Goal: Task Accomplishment & Management: Use online tool/utility

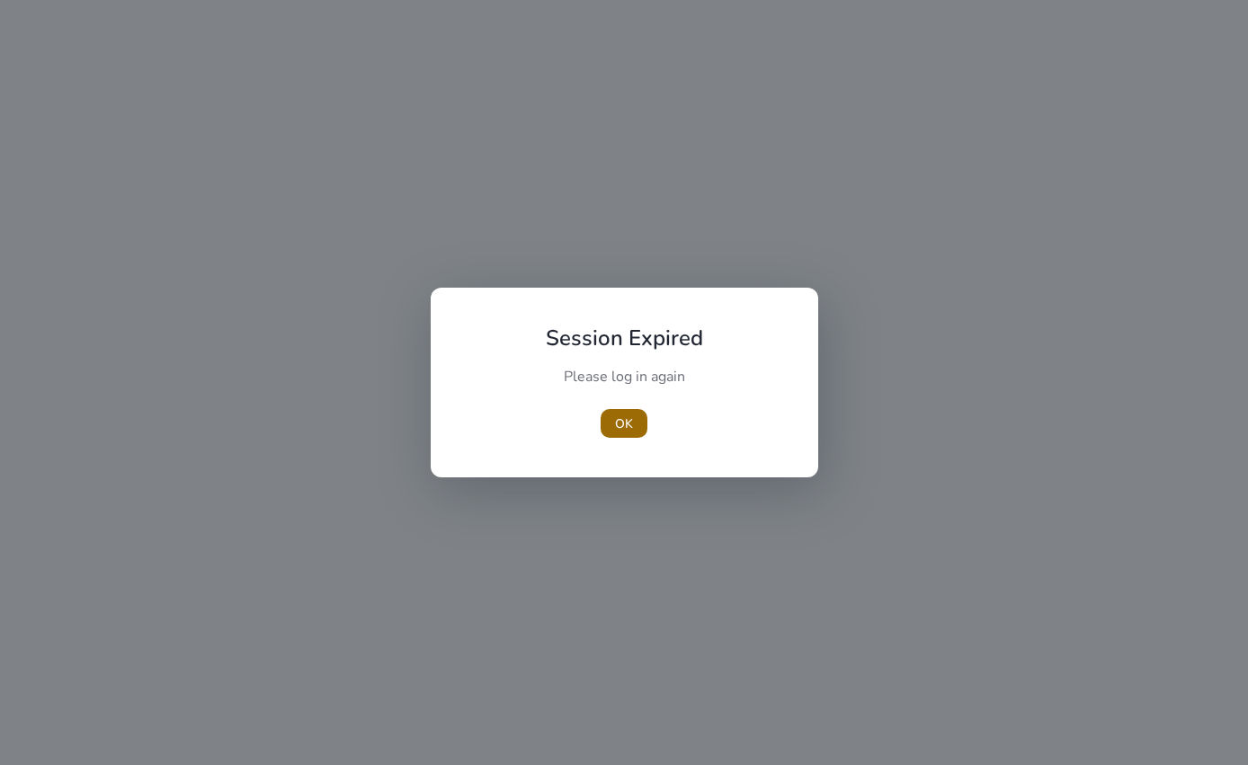
click at [628, 426] on span "OK" at bounding box center [624, 424] width 18 height 19
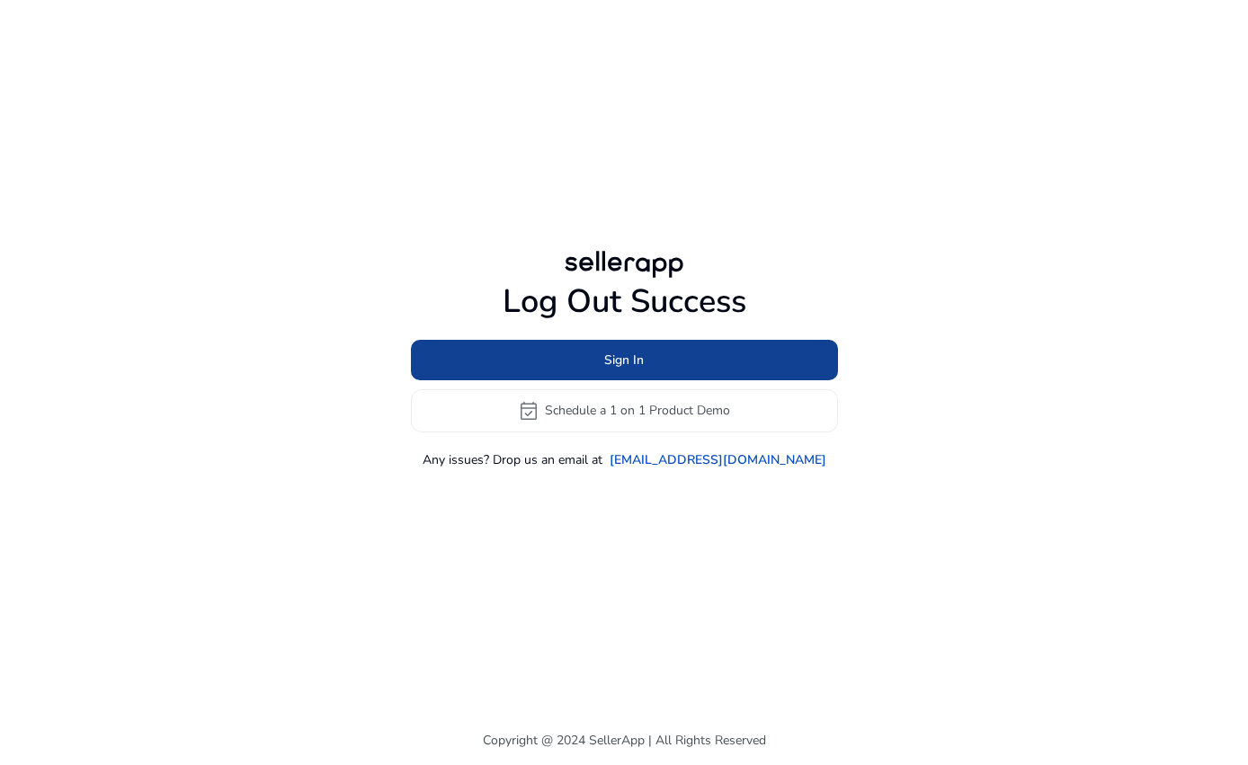
click at [638, 361] on span "Sign In" at bounding box center [624, 360] width 40 height 19
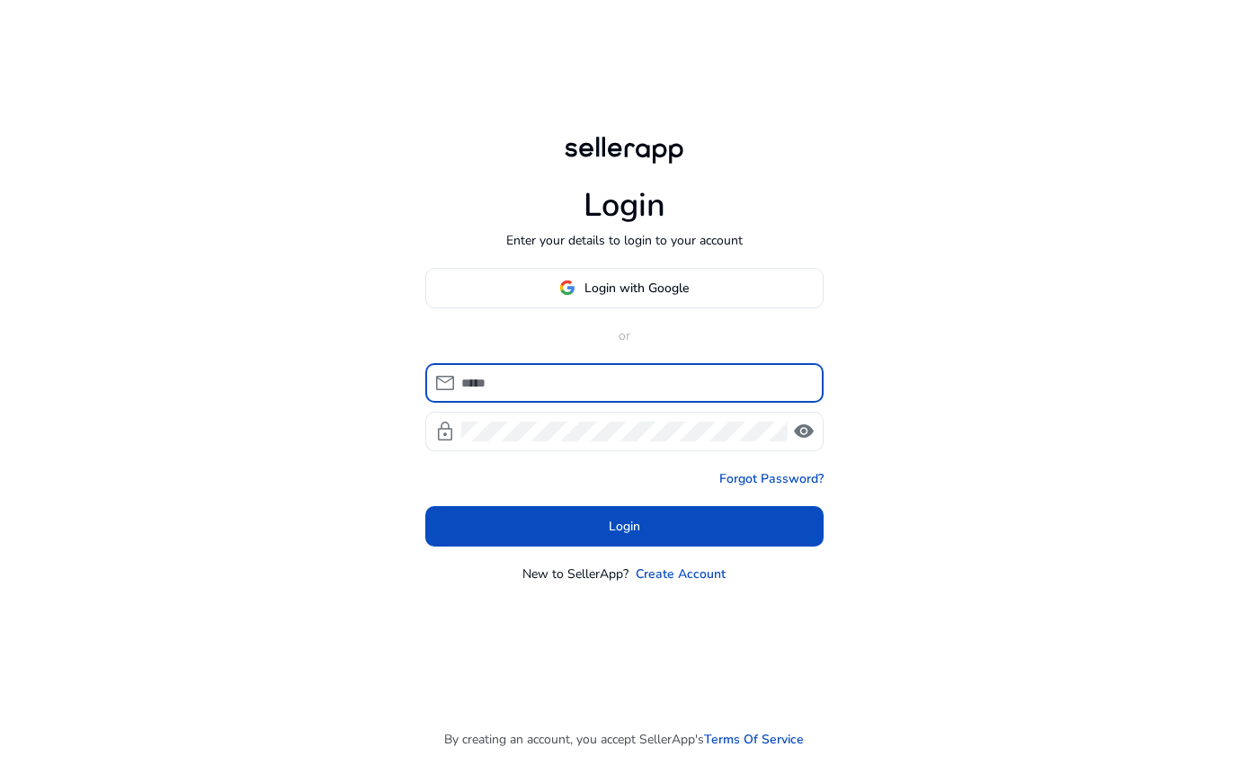
type input "**********"
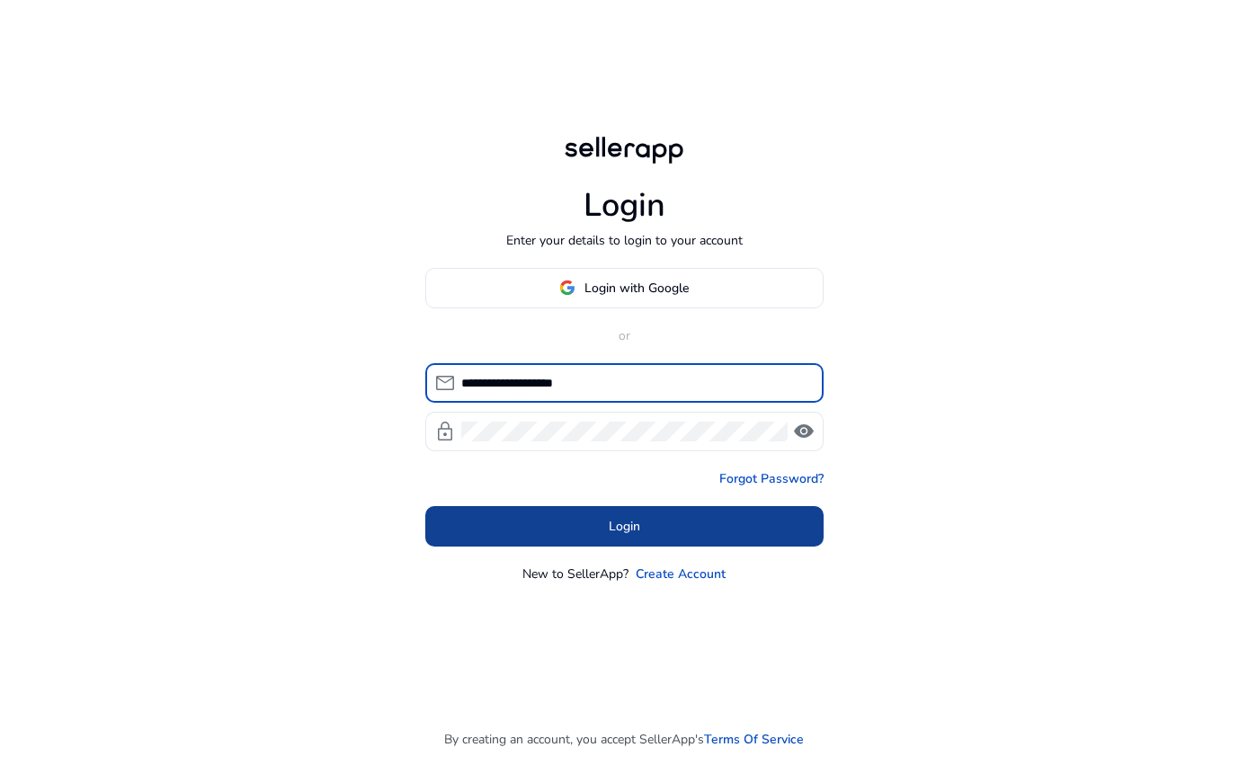
click at [619, 521] on span "Login" at bounding box center [624, 526] width 31 height 19
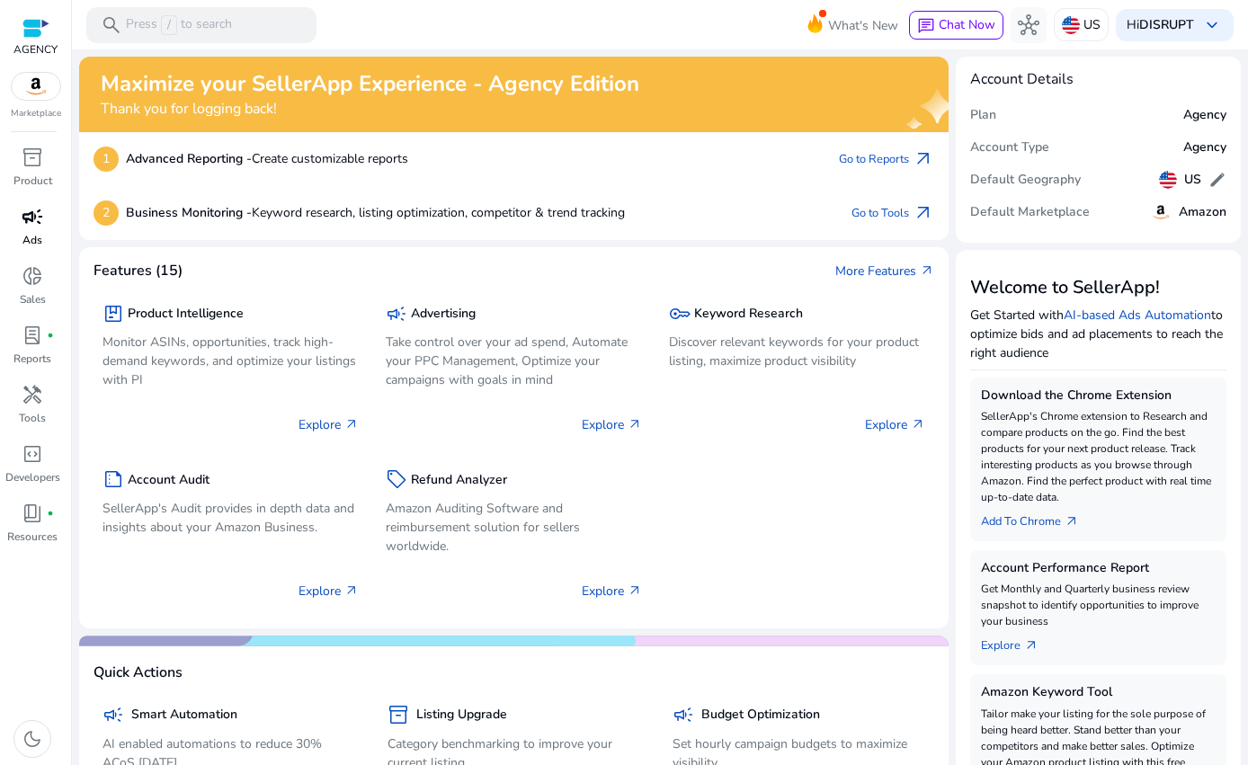
click at [21, 237] on link "campaign Ads" at bounding box center [32, 231] width 65 height 59
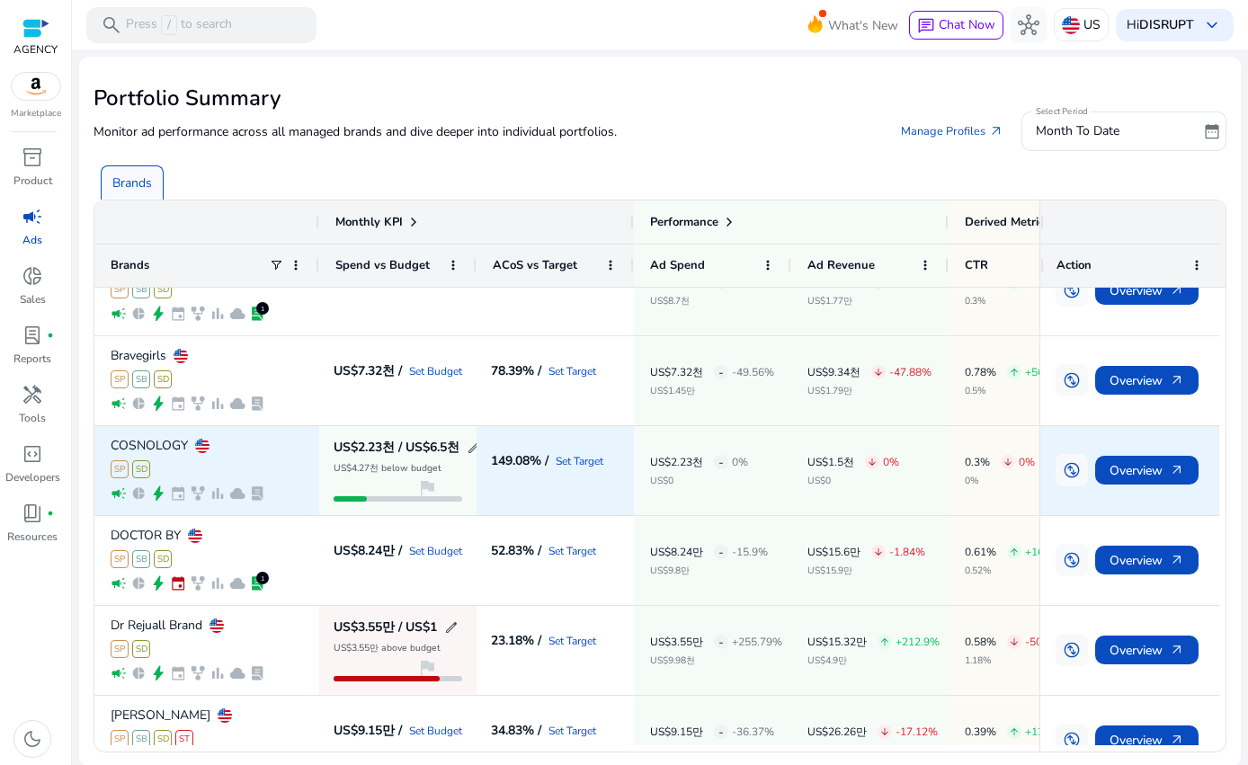
scroll to position [236, 0]
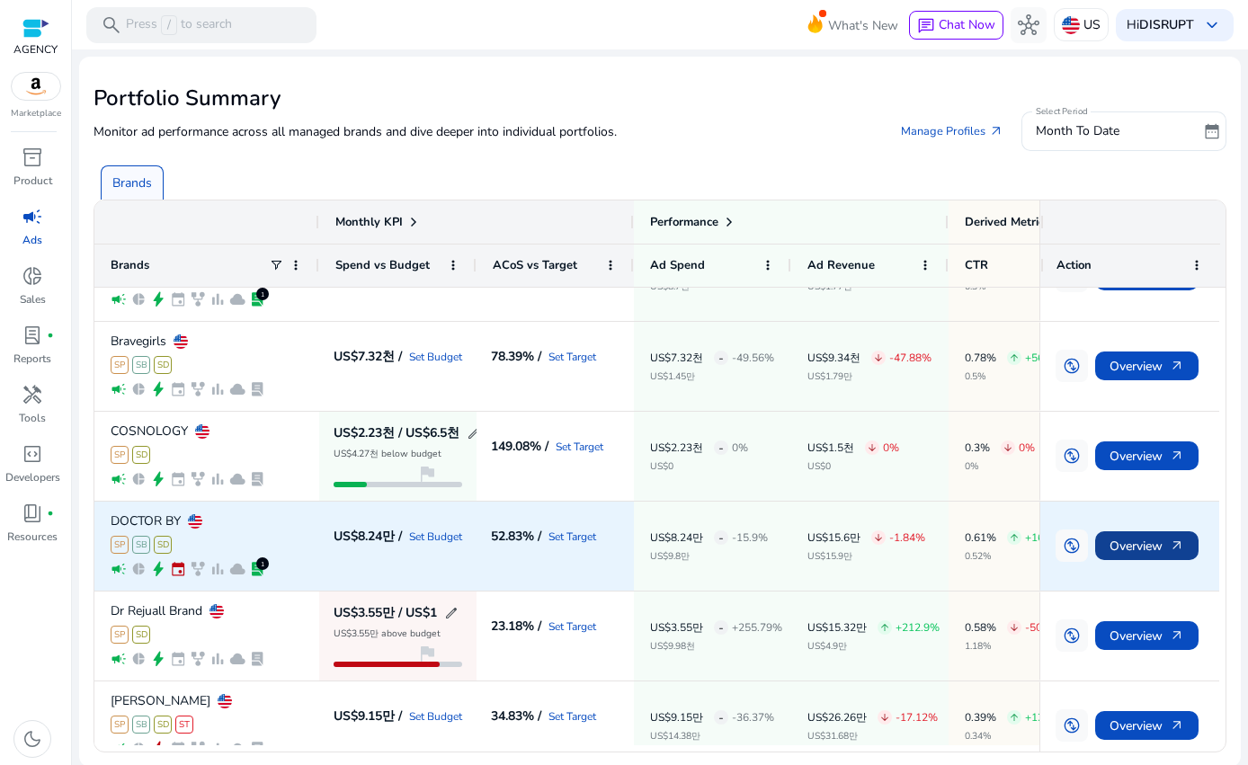
click at [1139, 553] on span "Overview arrow_outward" at bounding box center [1147, 546] width 75 height 37
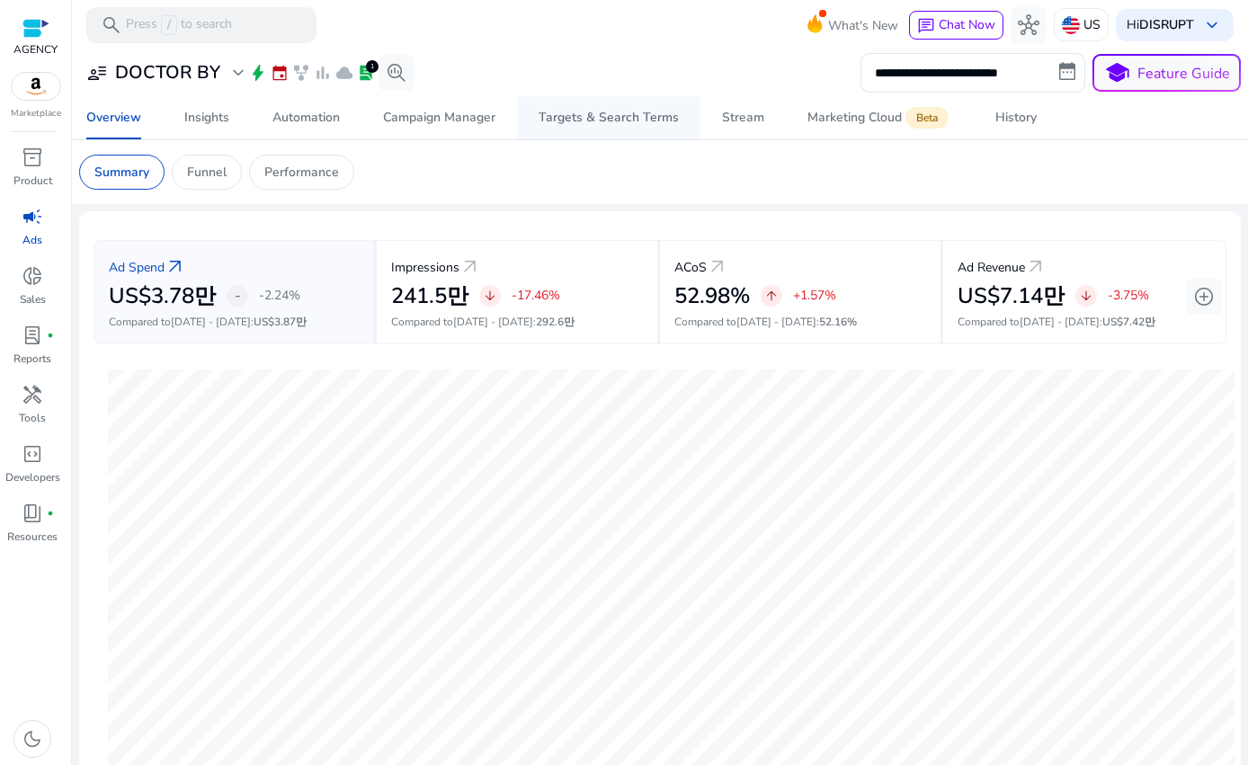
click at [594, 114] on div "Targets & Search Terms" at bounding box center [609, 117] width 140 height 13
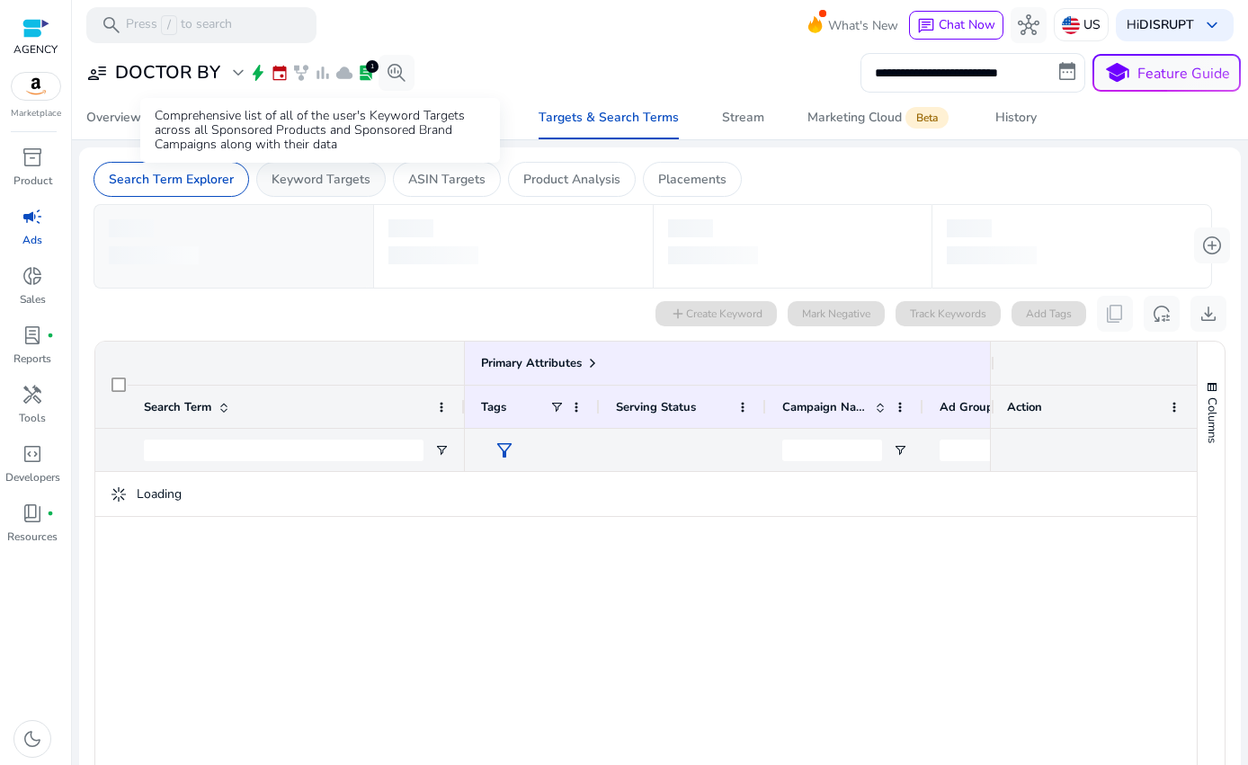
click at [304, 188] on p "Keyword Targets" at bounding box center [321, 179] width 99 height 19
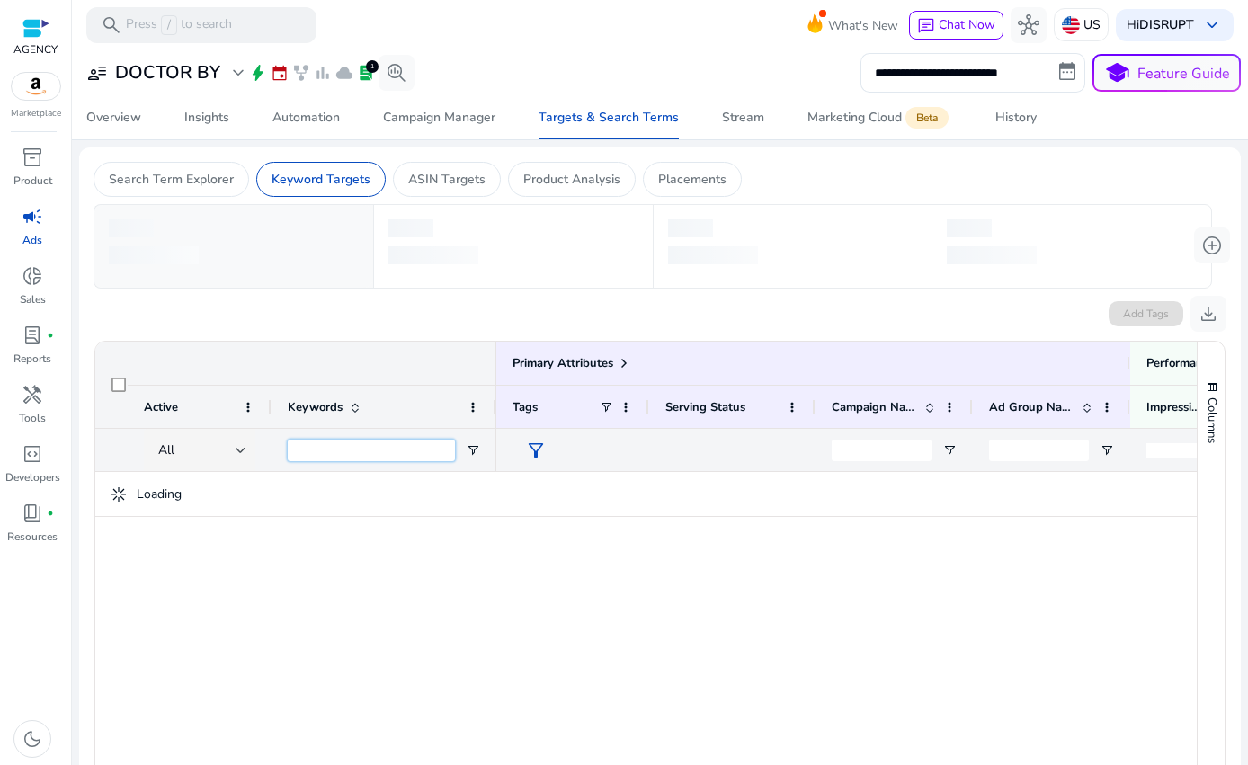
click at [356, 450] on input "Keywords Filter Input" at bounding box center [371, 451] width 167 height 22
paste input "**********"
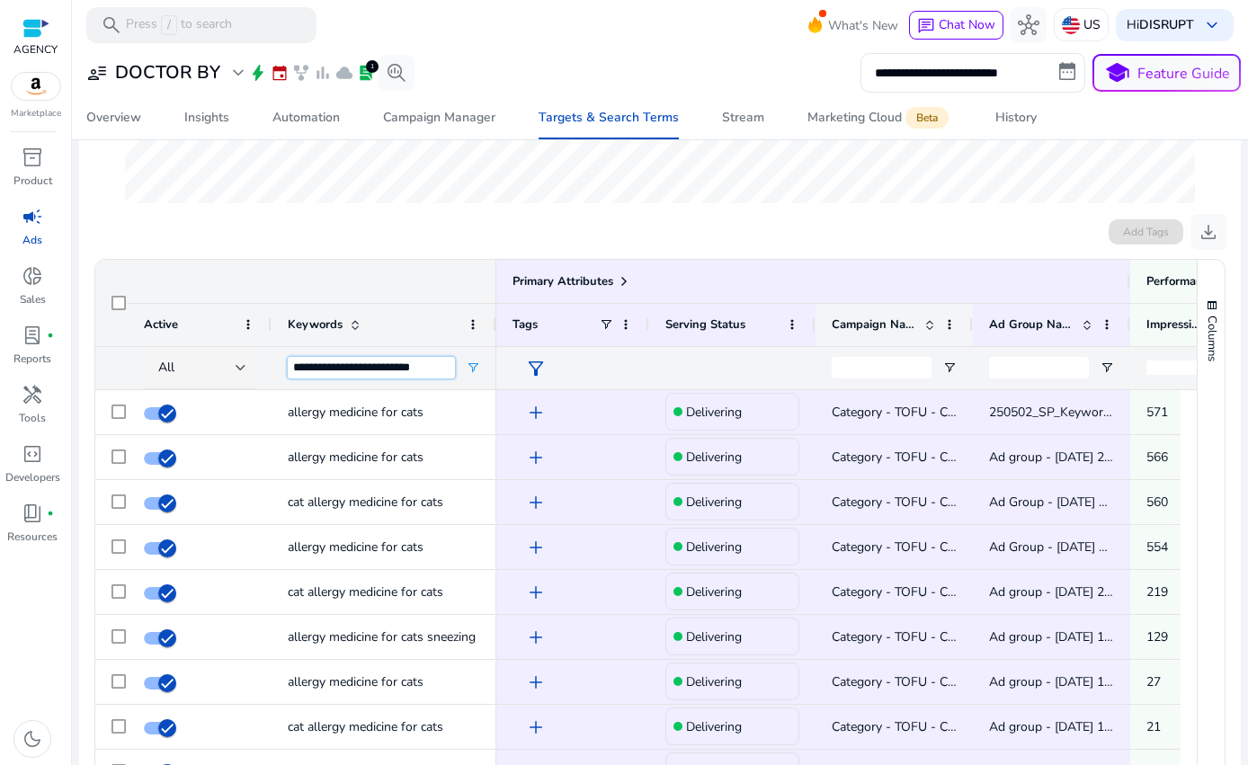
scroll to position [468, 0]
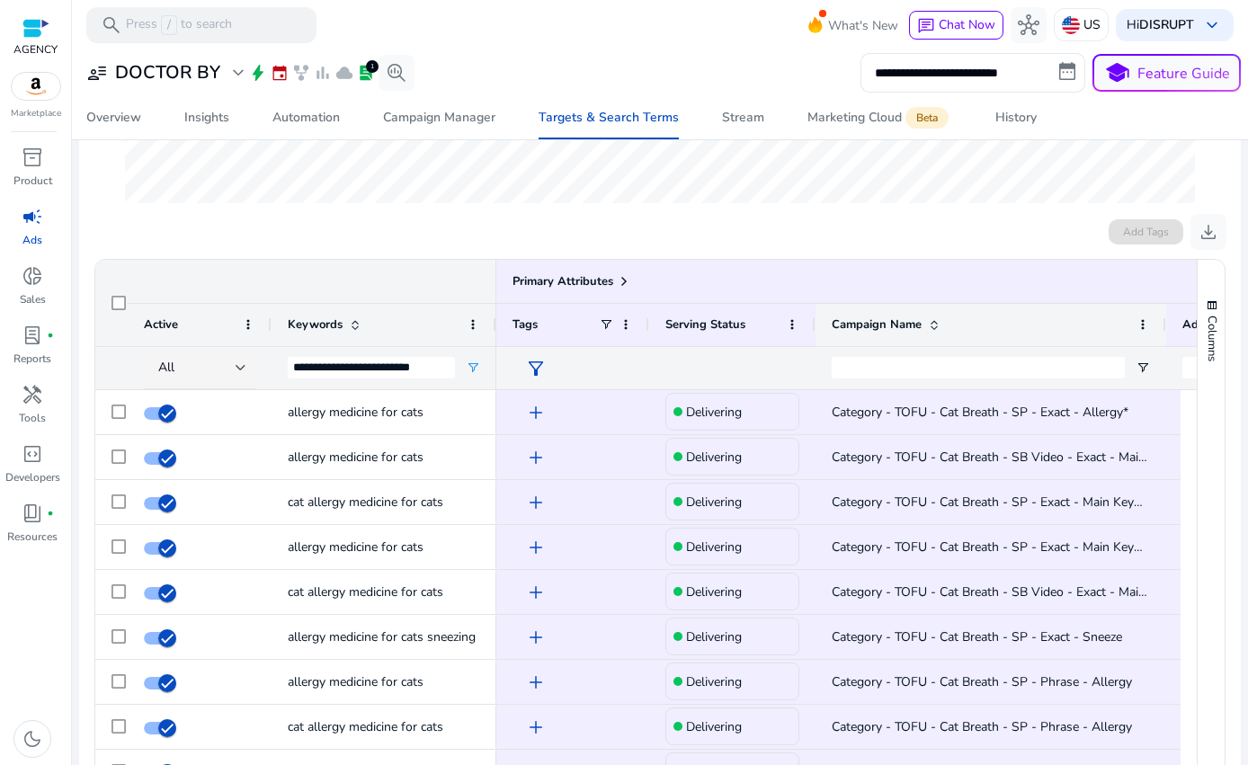
drag, startPoint x: 969, startPoint y: 325, endPoint x: 1163, endPoint y: 318, distance: 193.4
click at [1163, 318] on div at bounding box center [1165, 325] width 7 height 42
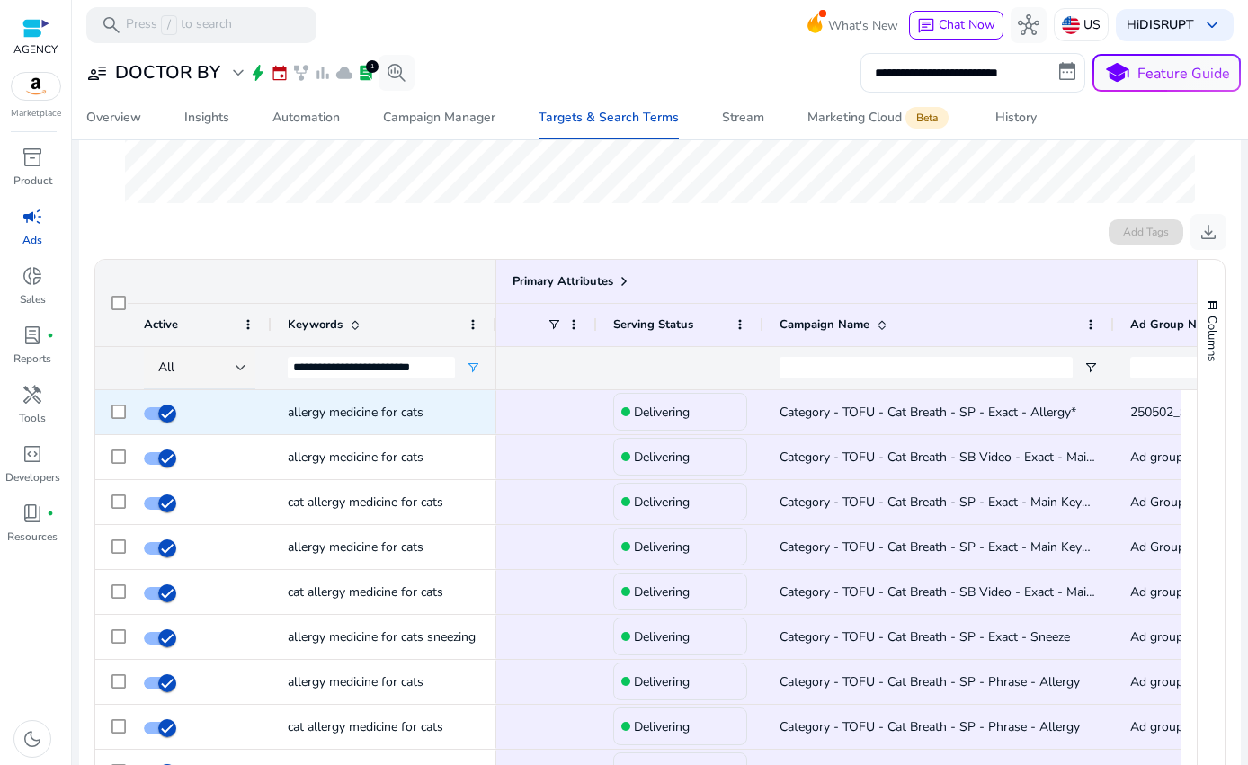
scroll to position [0, 58]
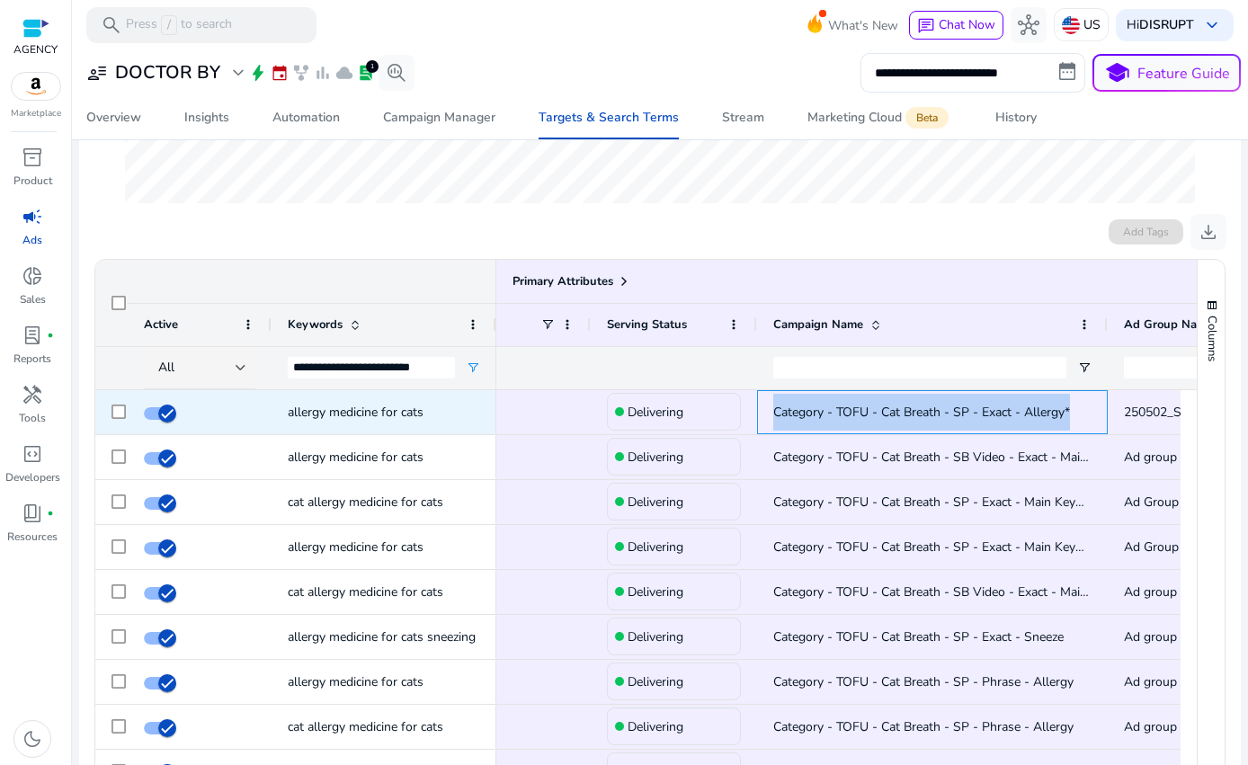
drag, startPoint x: 1071, startPoint y: 412, endPoint x: 765, endPoint y: 413, distance: 305.7
click at [765, 413] on div "Category - TOFU - Cat Breath - SP - Exact - Allergy*" at bounding box center [932, 412] width 351 height 44
copy span "Category - TOFU - Cat Breath - SP - Exact - Allergy*"
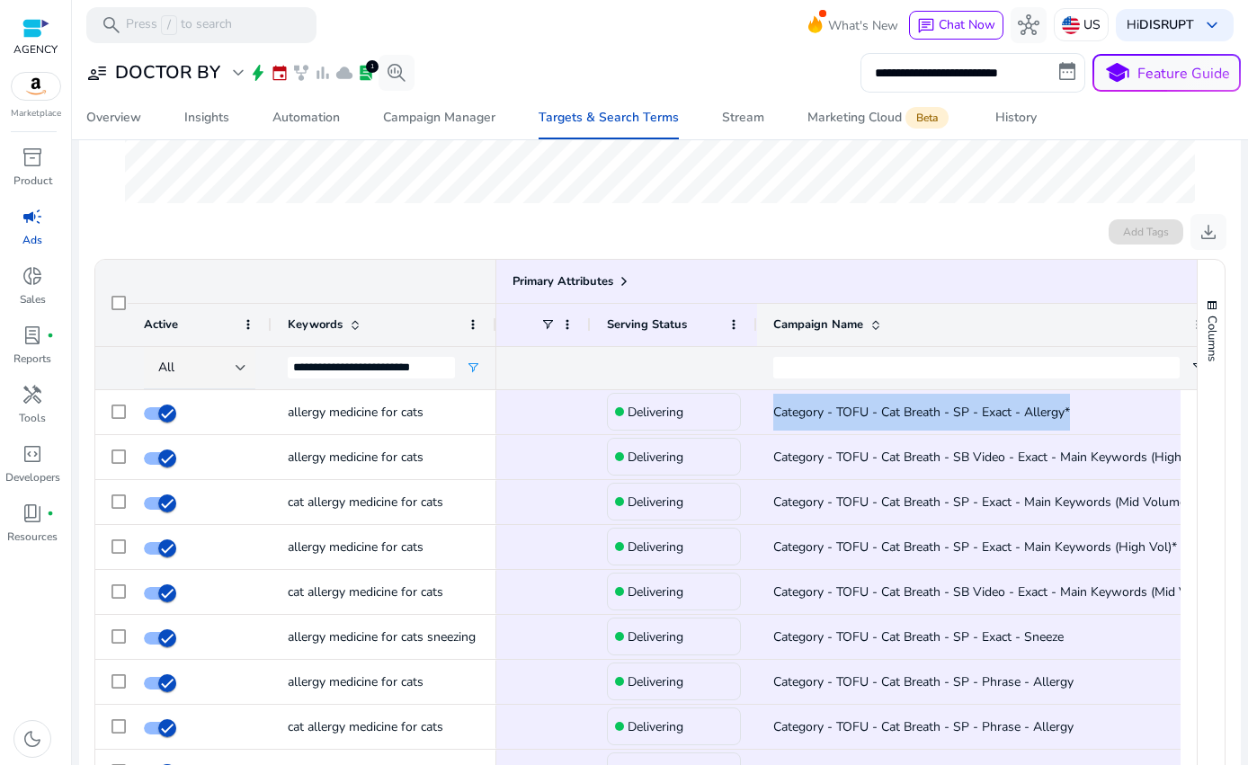
drag, startPoint x: 1107, startPoint y: 324, endPoint x: 1220, endPoint y: 324, distance: 113.3
click at [1220, 324] on ag-grid-angular "Press ENTER to sort. Press ALT DOWN to open column menu. Press CTRL ENTER to op…" at bounding box center [660, 565] width 1160 height 630
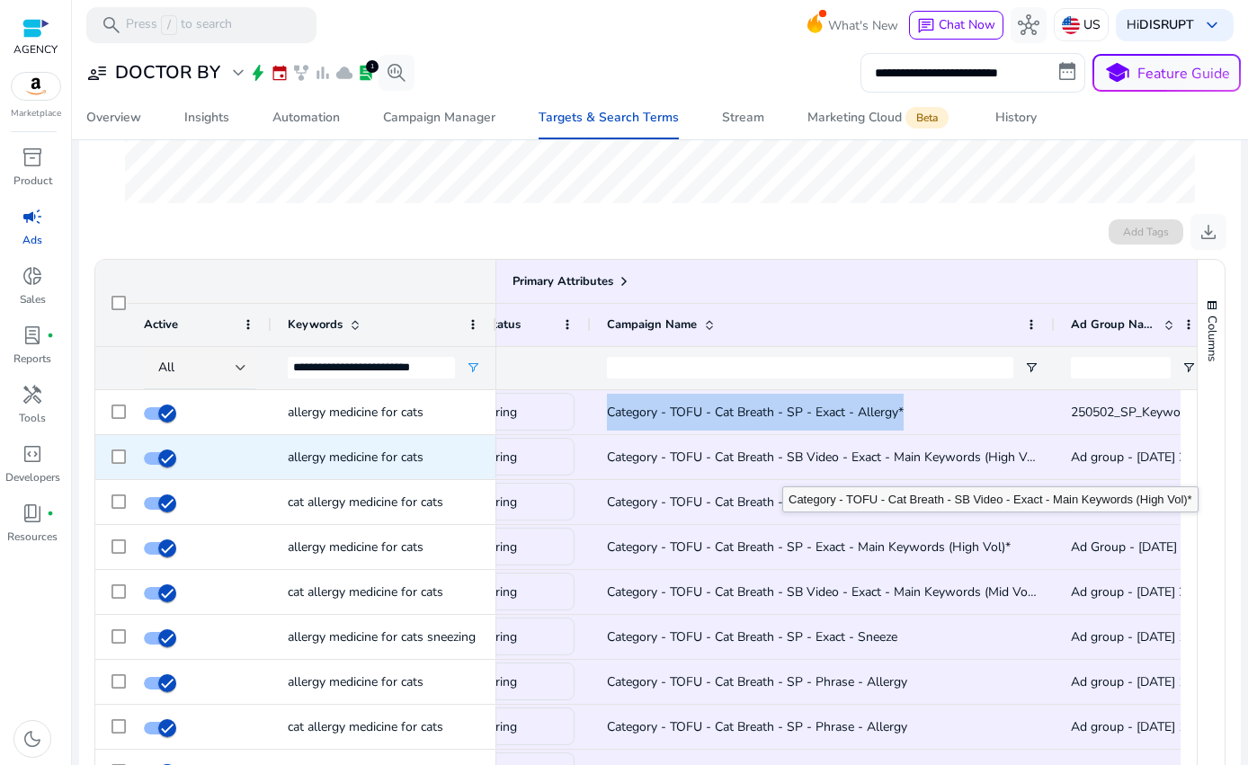
scroll to position [0, 231]
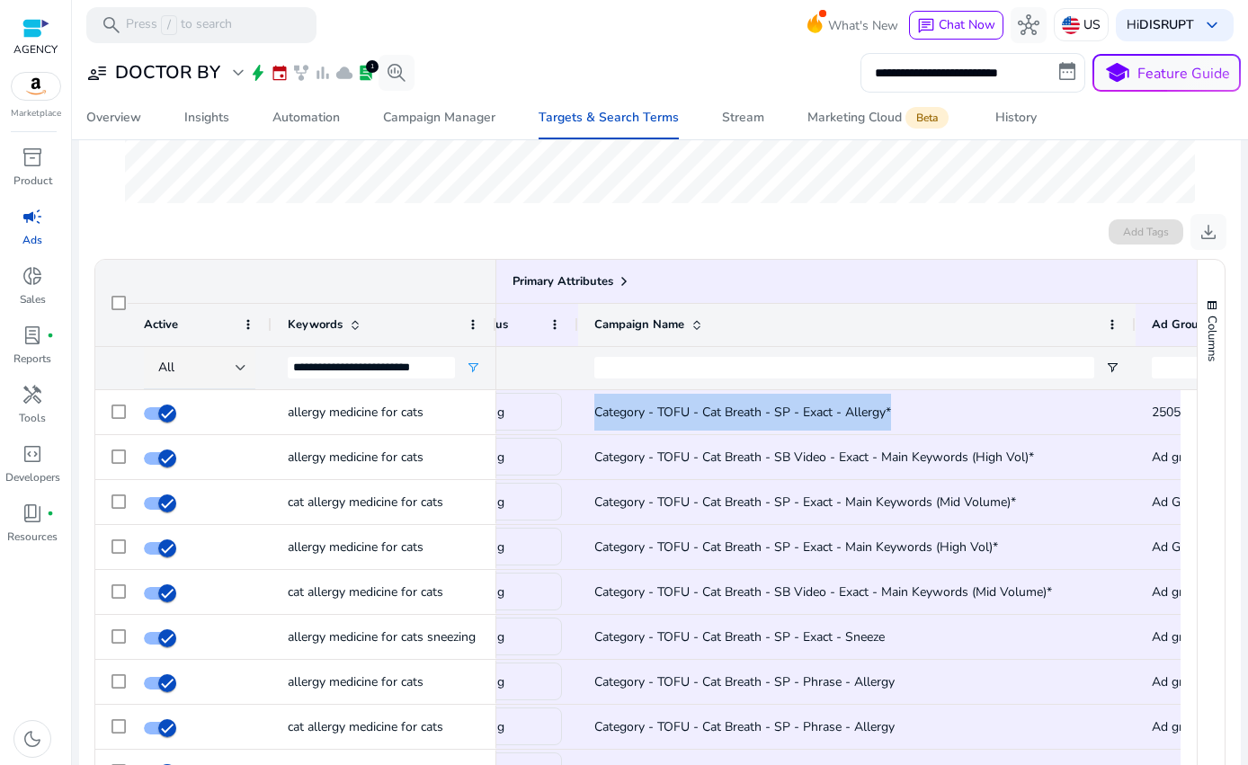
drag, startPoint x: 1040, startPoint y: 324, endPoint x: 1139, endPoint y: 310, distance: 99.8
click at [1138, 310] on div at bounding box center [1134, 325] width 7 height 42
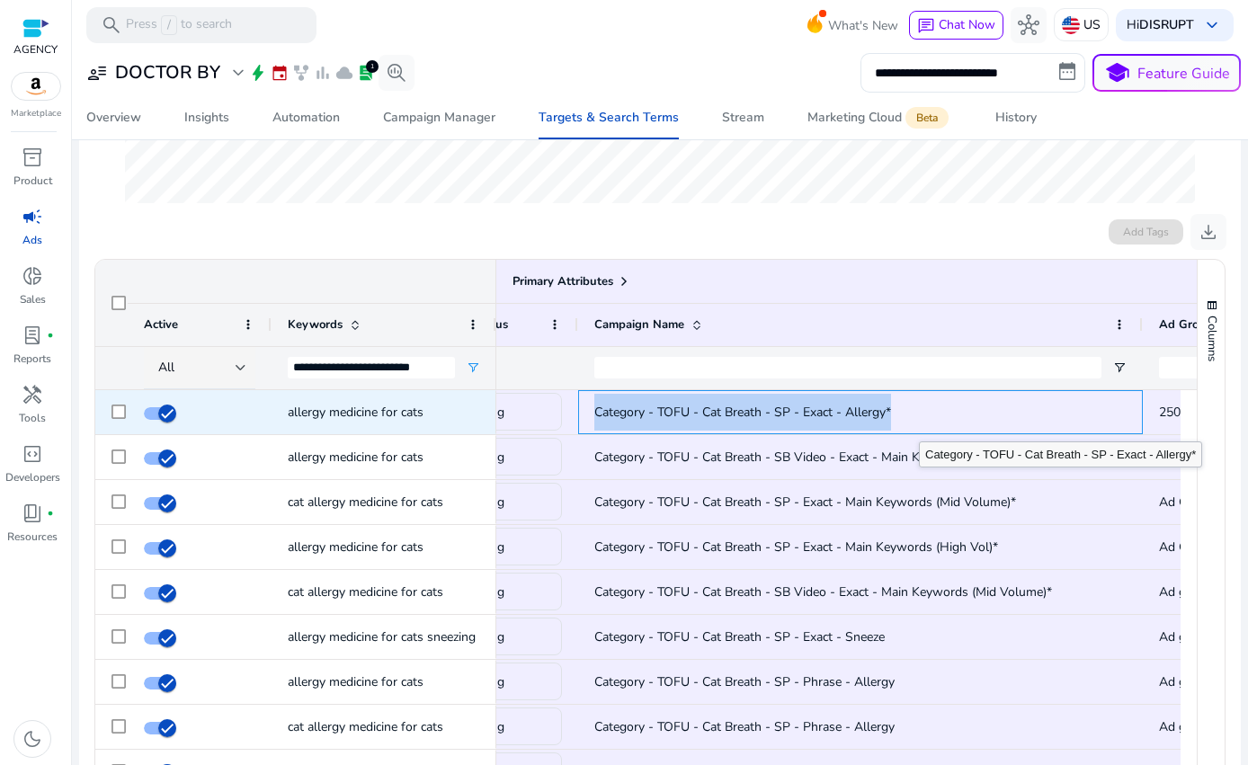
click at [922, 417] on span "Category - TOFU - Cat Breath - SP - Exact - Allergy*" at bounding box center [860, 412] width 532 height 37
drag, startPoint x: 905, startPoint y: 415, endPoint x: 591, endPoint y: 415, distance: 314.7
click at [591, 415] on div "Category - TOFU - Cat Breath - SP - Exact - Allergy*" at bounding box center [860, 412] width 565 height 44
copy span "Category - TOFU - Cat Breath - SP - Exact - Allergy*"
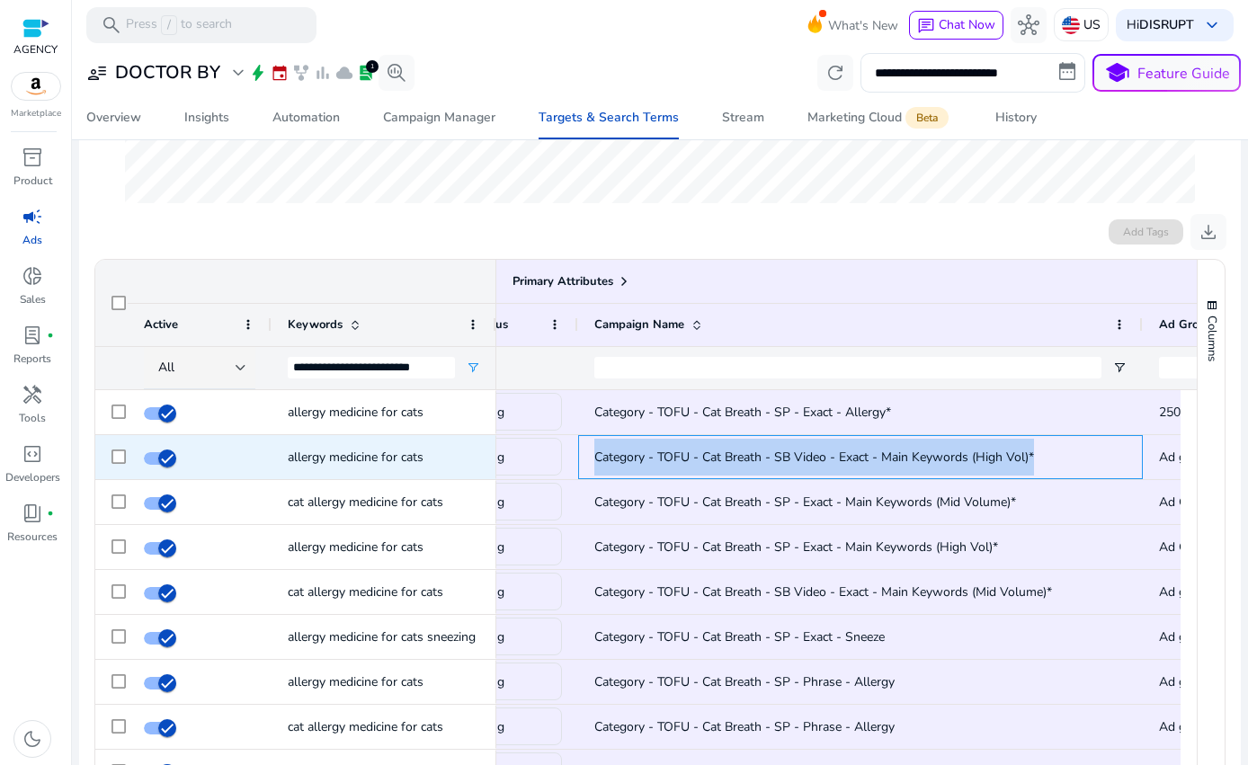
drag, startPoint x: 1054, startPoint y: 454, endPoint x: 584, endPoint y: 454, distance: 470.3
click at [584, 454] on div "Category - TOFU - Cat Breath - SB Video - Exact - Main Keywords (High Vol)*" at bounding box center [860, 457] width 565 height 44
copy span "Category - TOFU - Cat Breath - SB Video - Exact - Main Keywords (High Vol)*"
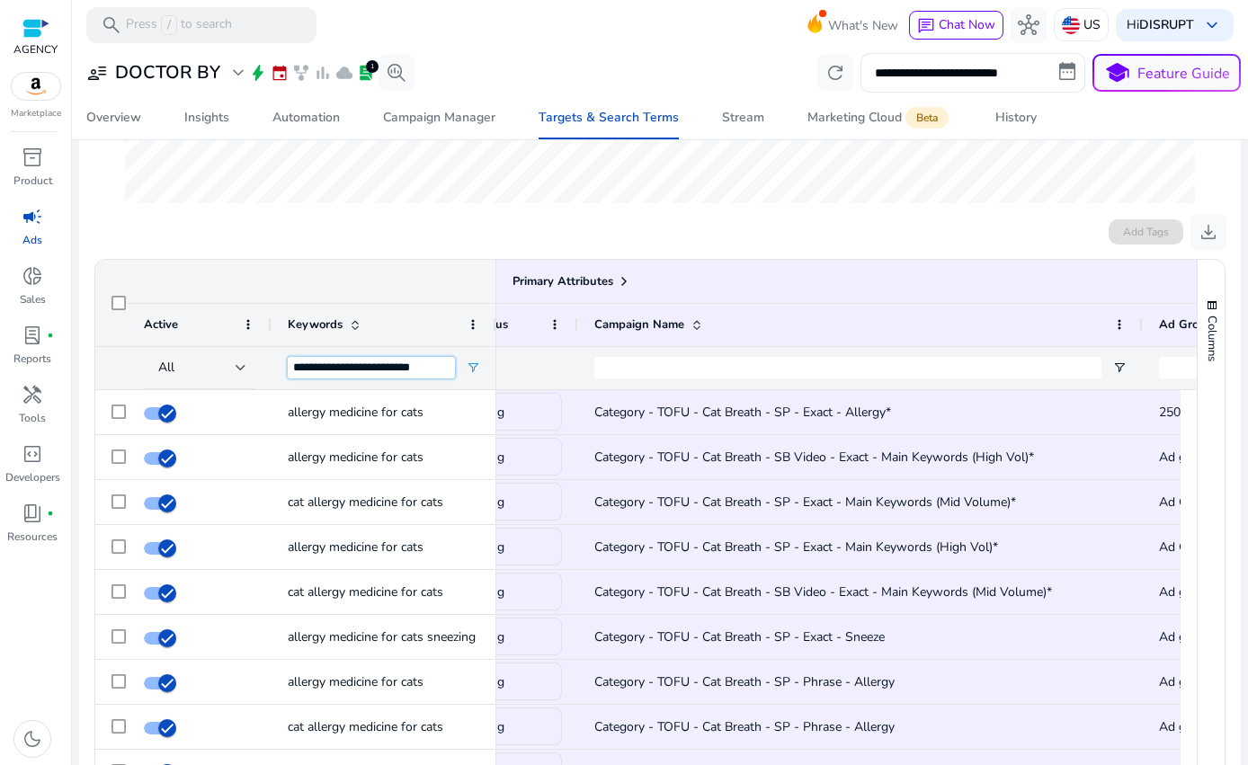
click at [326, 377] on input "**********" at bounding box center [371, 368] width 167 height 22
paste input "**"
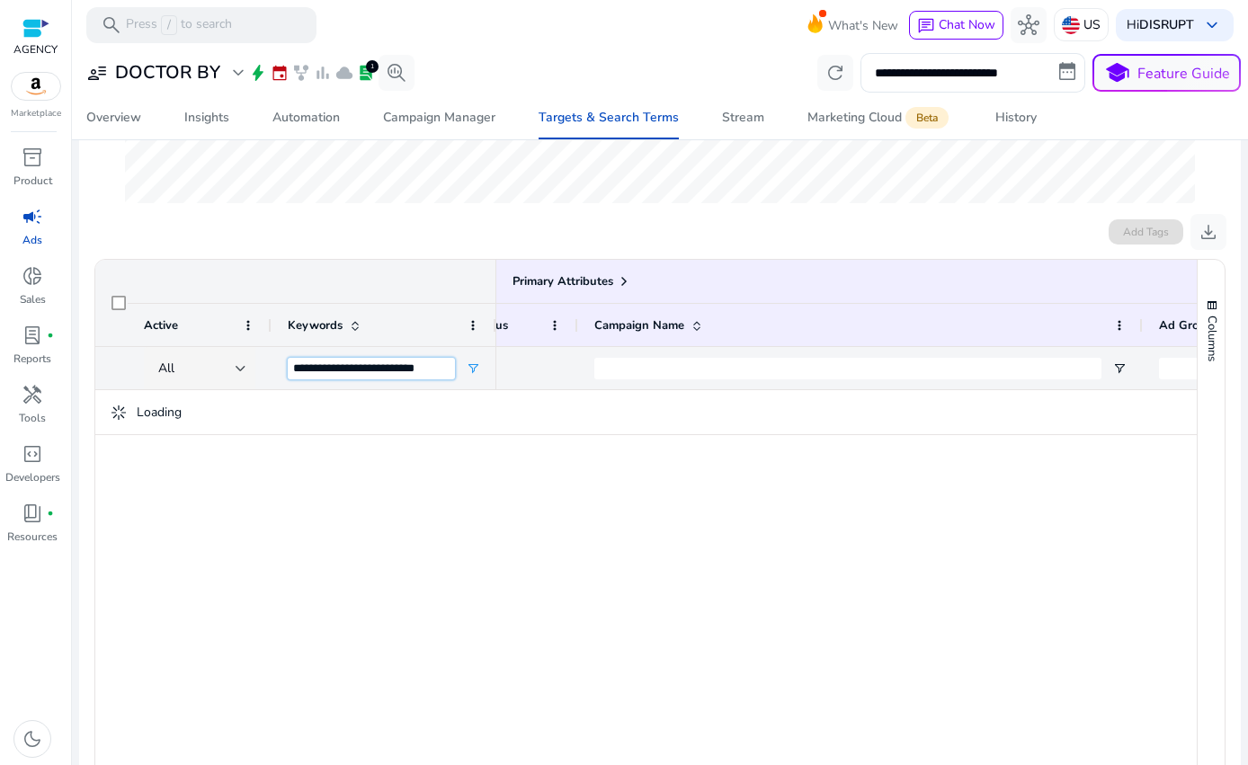
scroll to position [468, 0]
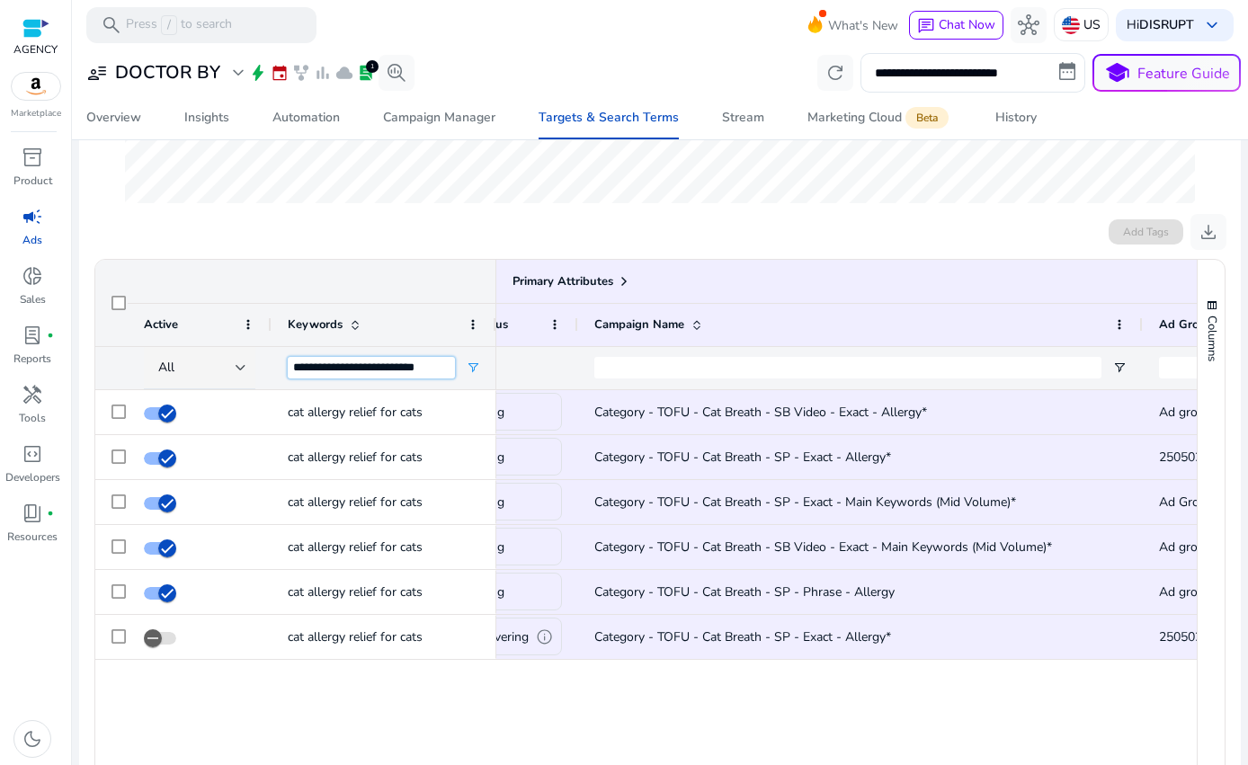
type input "**********"
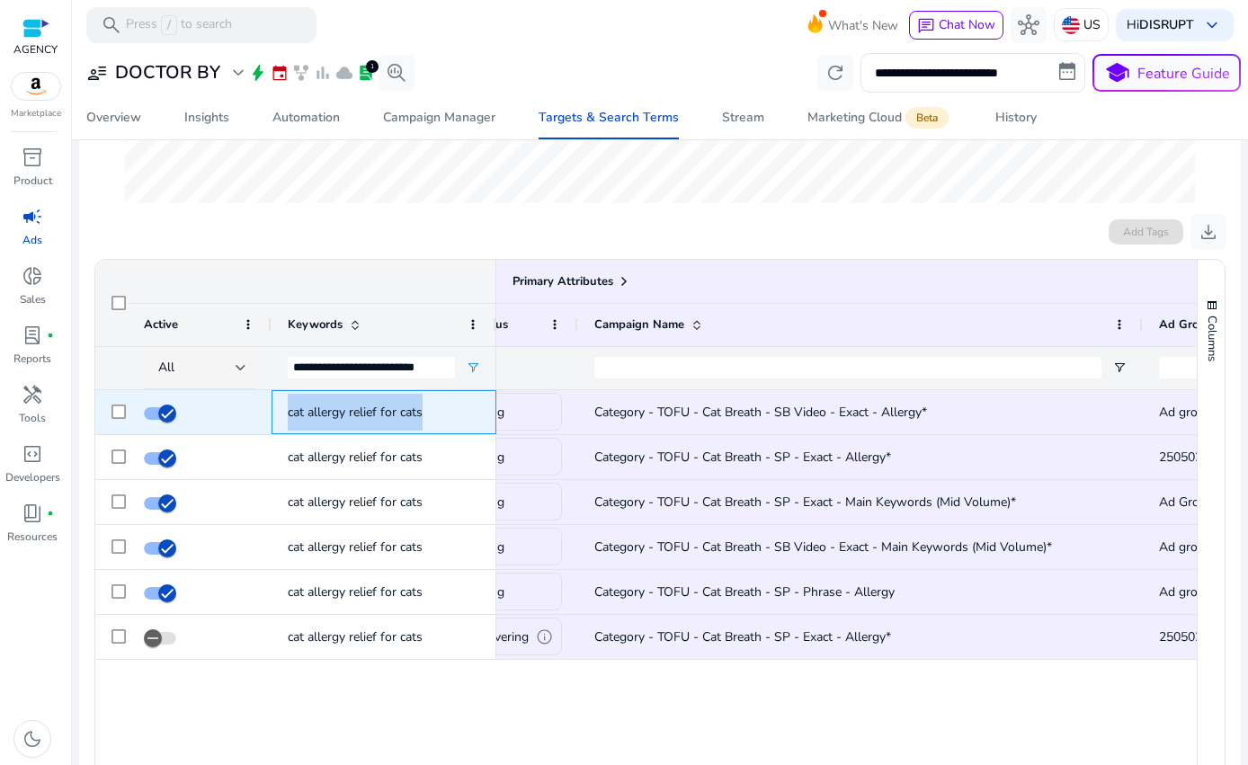
drag, startPoint x: 428, startPoint y: 408, endPoint x: 288, endPoint y: 412, distance: 140.3
click at [288, 412] on span "cat allergy relief for cats" at bounding box center [384, 412] width 192 height 37
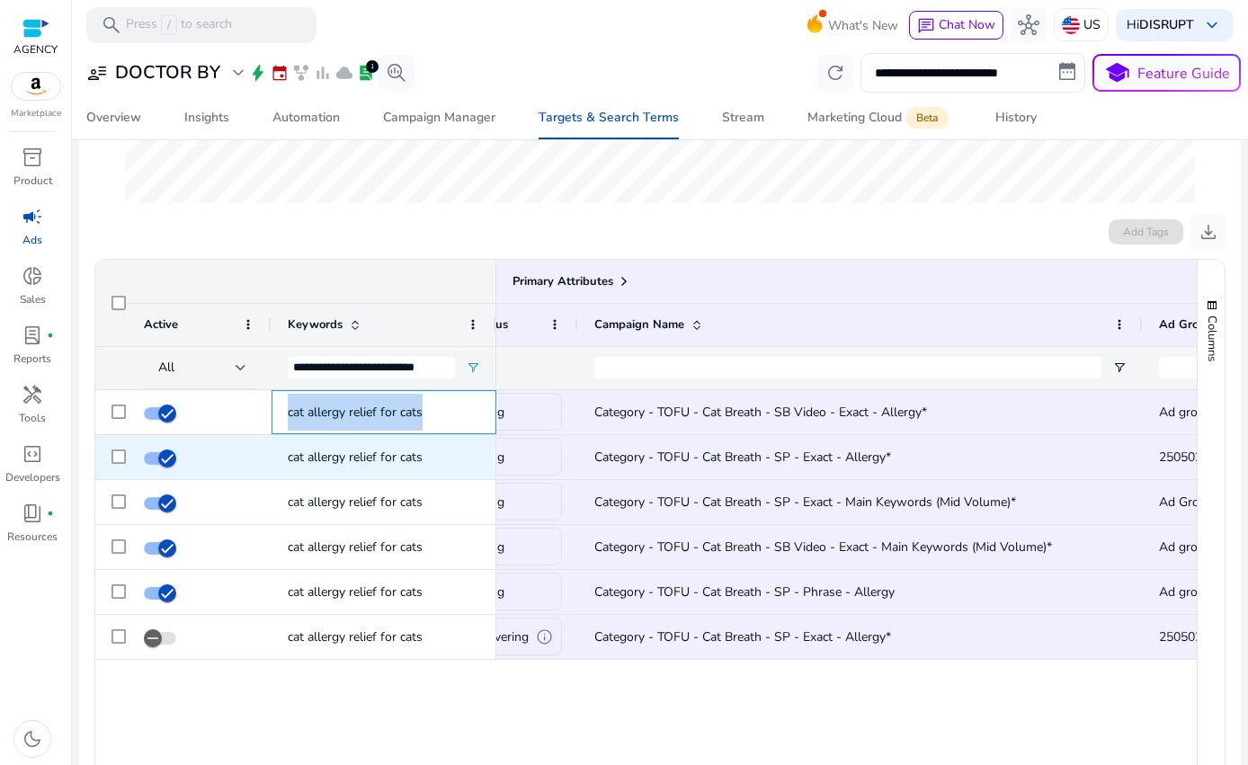
copy span "cat allergy relief for cats"
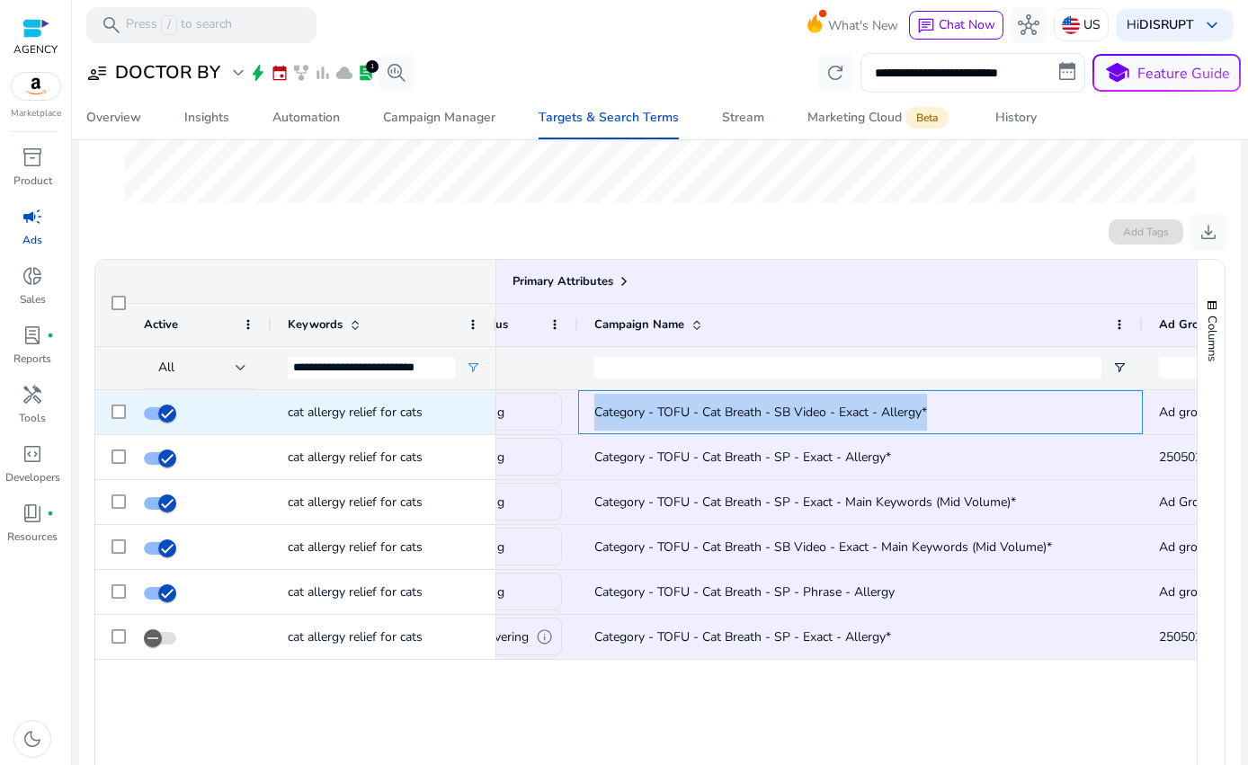
drag, startPoint x: 940, startPoint y: 411, endPoint x: 595, endPoint y: 420, distance: 344.5
click at [595, 420] on span "Category - TOFU - Cat Breath - SB Video - Exact - Allergy*" at bounding box center [860, 412] width 532 height 37
copy span "Category - TOFU - Cat Breath - SB Video - Exact - Allergy*"
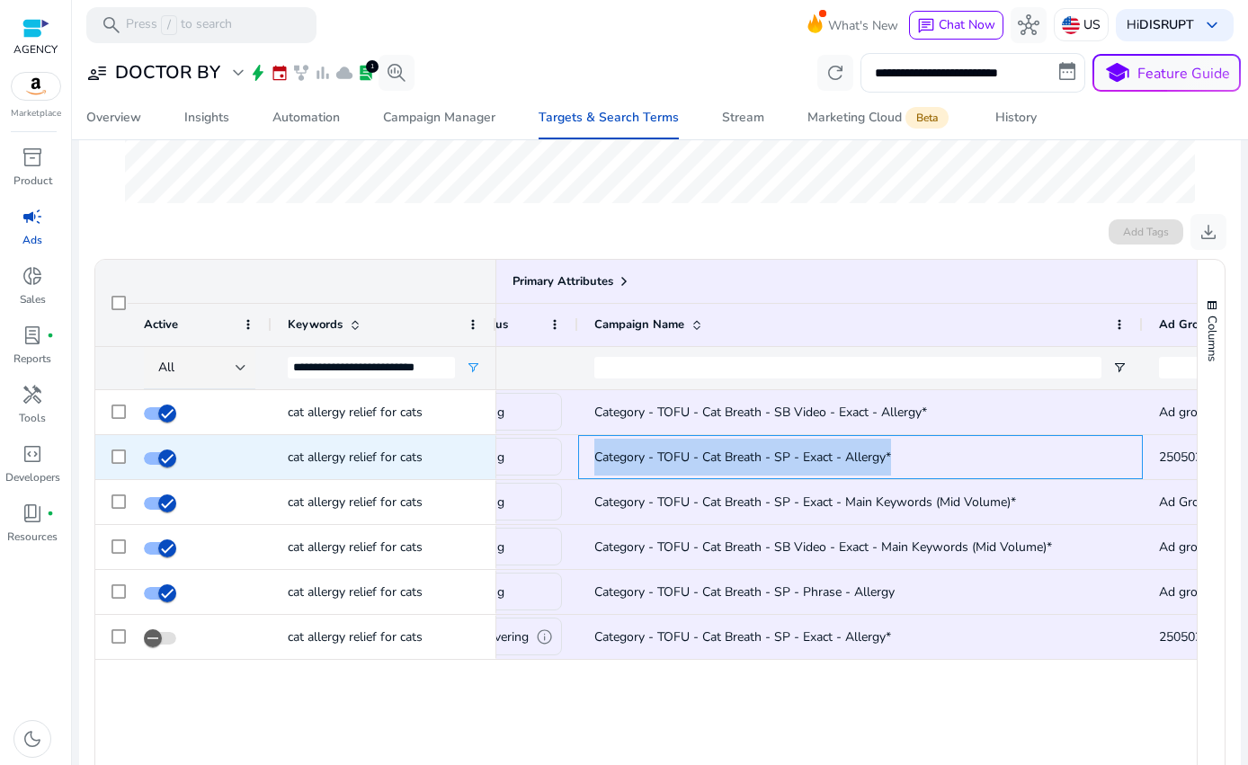
drag, startPoint x: 905, startPoint y: 459, endPoint x: 575, endPoint y: 455, distance: 330.0
click at [575, 455] on div "add Delivering Category - TOFU - Cat Breath - SP - Exact - Allergy* 250502_SP_K…" at bounding box center [1117, 457] width 1716 height 45
copy div "Category - TOFU - Cat Breath - SP - Exact - Allergy*"
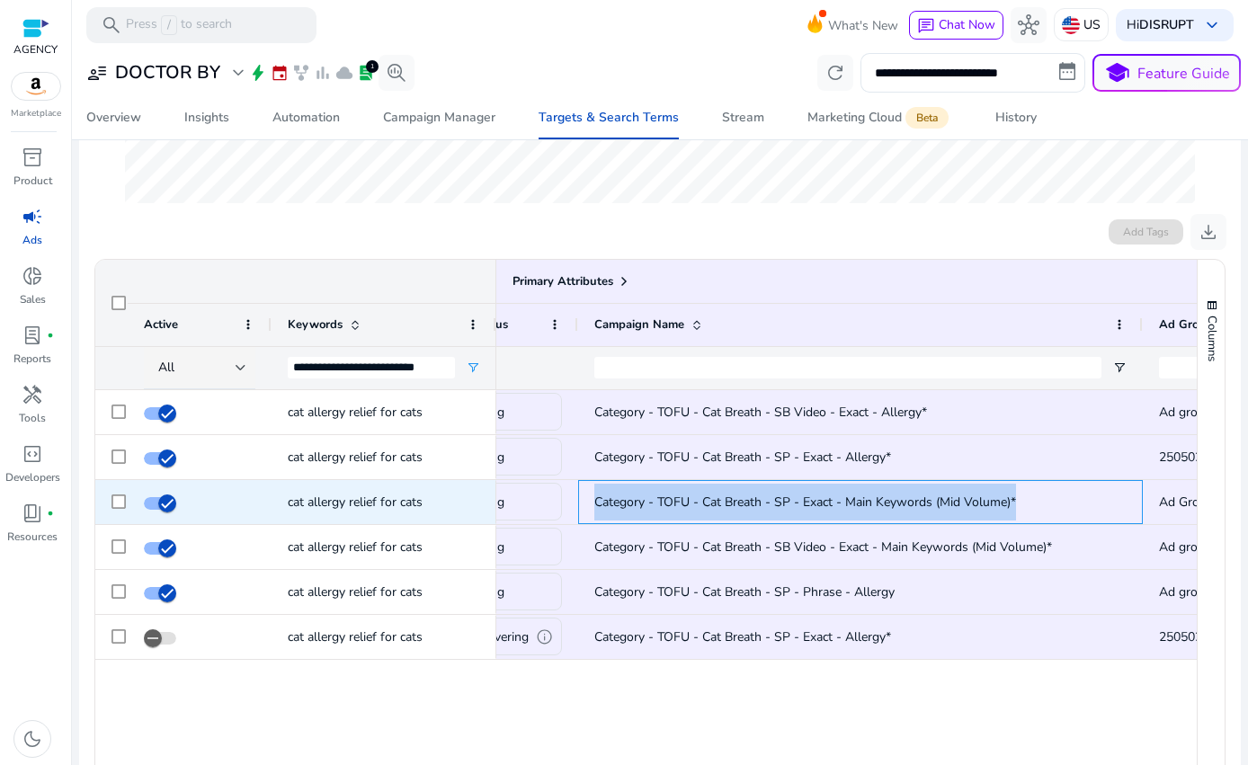
drag, startPoint x: 1022, startPoint y: 500, endPoint x: 593, endPoint y: 502, distance: 429.8
click at [593, 502] on div "Category - TOFU - Cat Breath - SP - Exact - Main Keywords (Mid Volume)*" at bounding box center [860, 502] width 565 height 44
copy span "Category - TOFU - Cat Breath - SP - Exact - Main Keywords (Mid Volume)*"
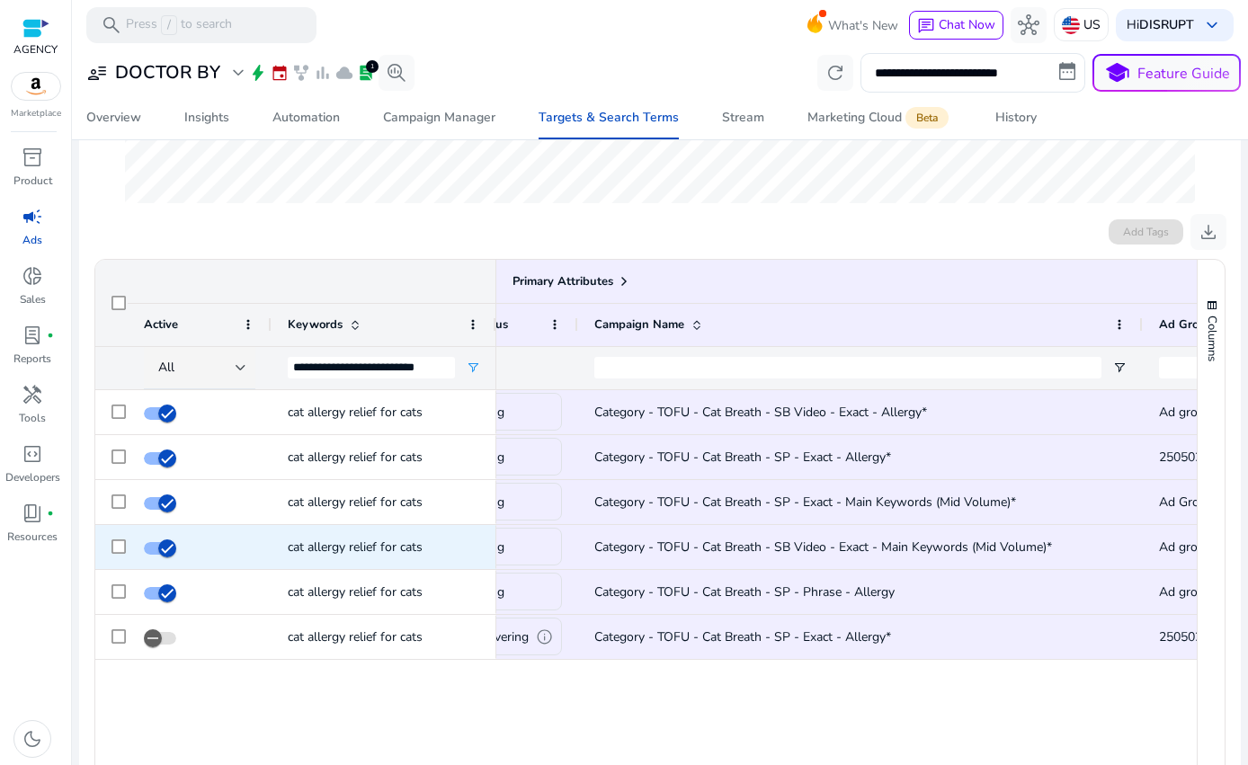
drag, startPoint x: 892, startPoint y: 548, endPoint x: 960, endPoint y: 548, distance: 68.3
click at [892, 548] on span "Category - TOFU - Cat Breath - SB Video - Exact - Main Keywords (Mid Volume)*" at bounding box center [823, 547] width 458 height 17
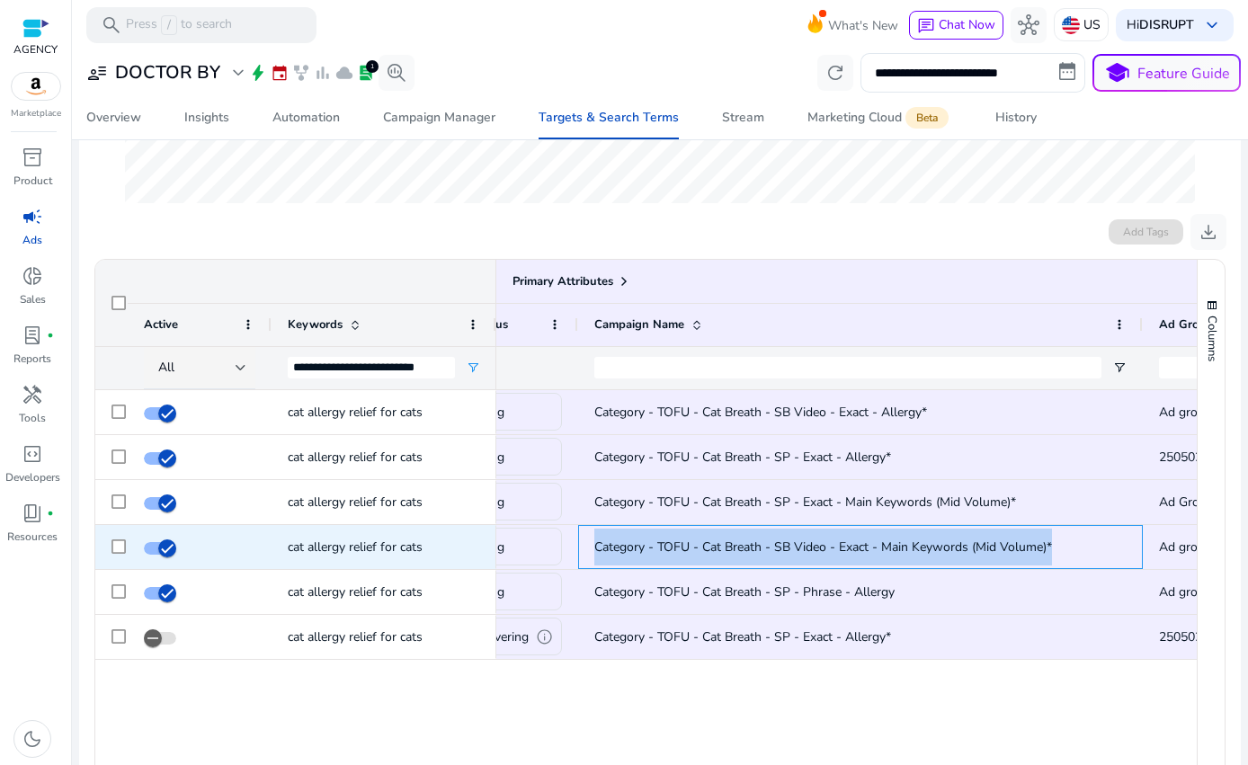
drag, startPoint x: 1064, startPoint y: 546, endPoint x: 579, endPoint y: 544, distance: 484.7
click at [579, 544] on div "Category - TOFU - Cat Breath - SB Video - Exact - Main Keywords (Mid Volume)*" at bounding box center [860, 547] width 565 height 44
copy span "Category - TOFU - Cat Breath - SB Video - Exact - Main Keywords (Mid Volume)*"
